Goal: Navigation & Orientation: Find specific page/section

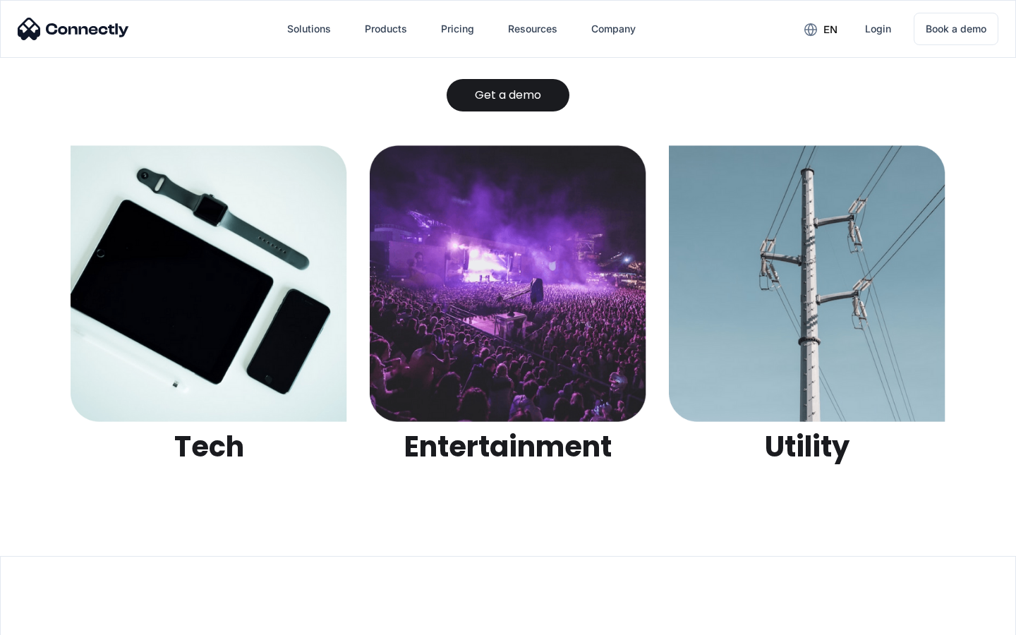
scroll to position [4451, 0]
